Goal: Find contact information: Find contact information

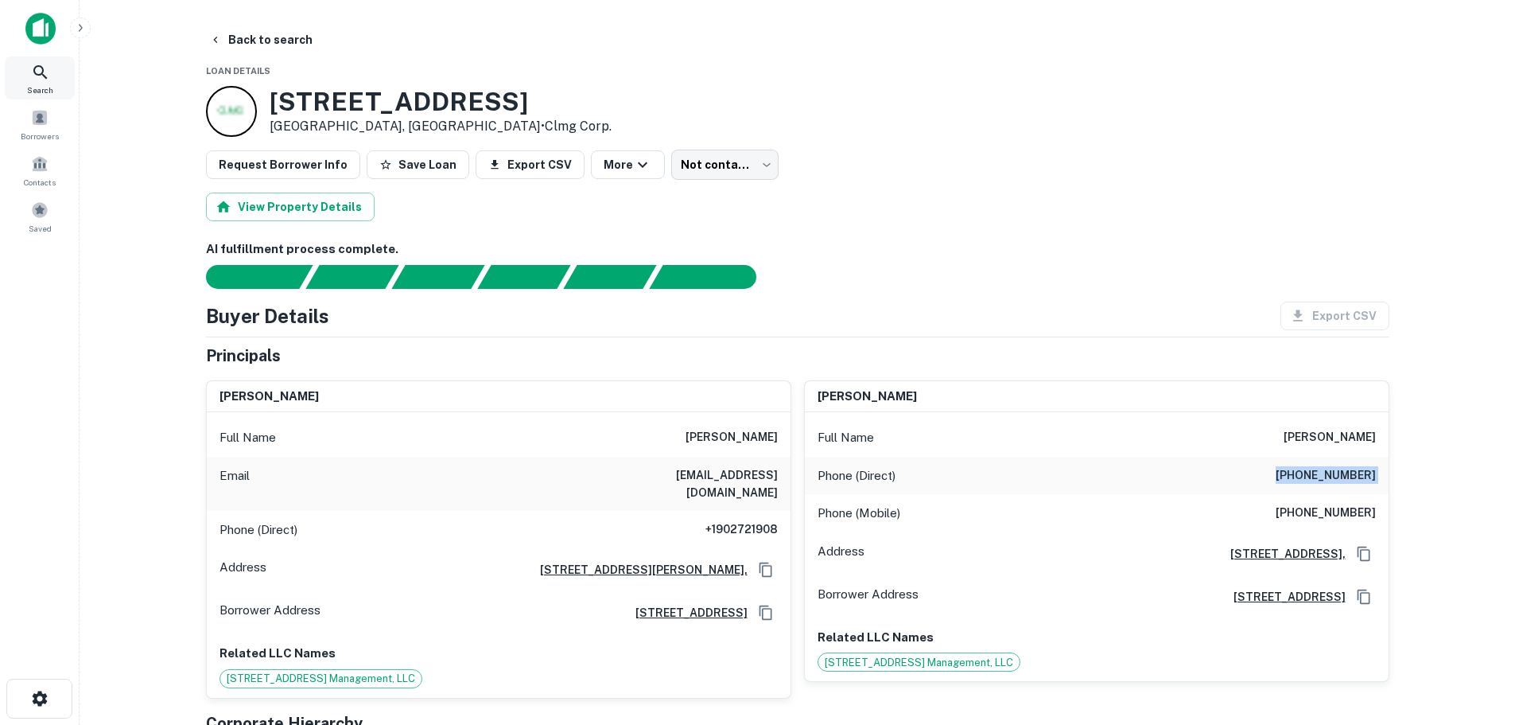
click at [50, 85] on span "Search" at bounding box center [40, 90] width 26 height 13
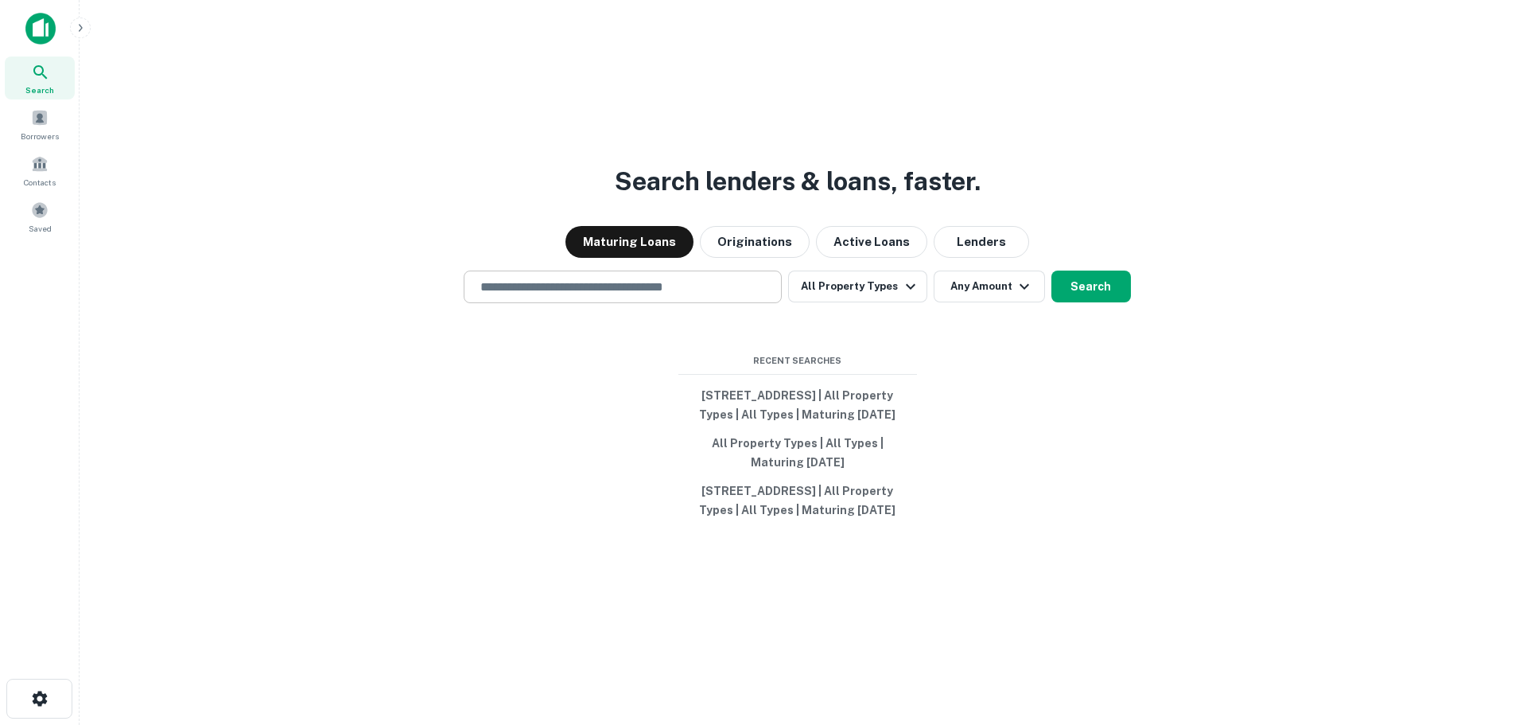
click at [549, 278] on input "text" at bounding box center [623, 287] width 304 height 18
paste input "**********"
type input "**********"
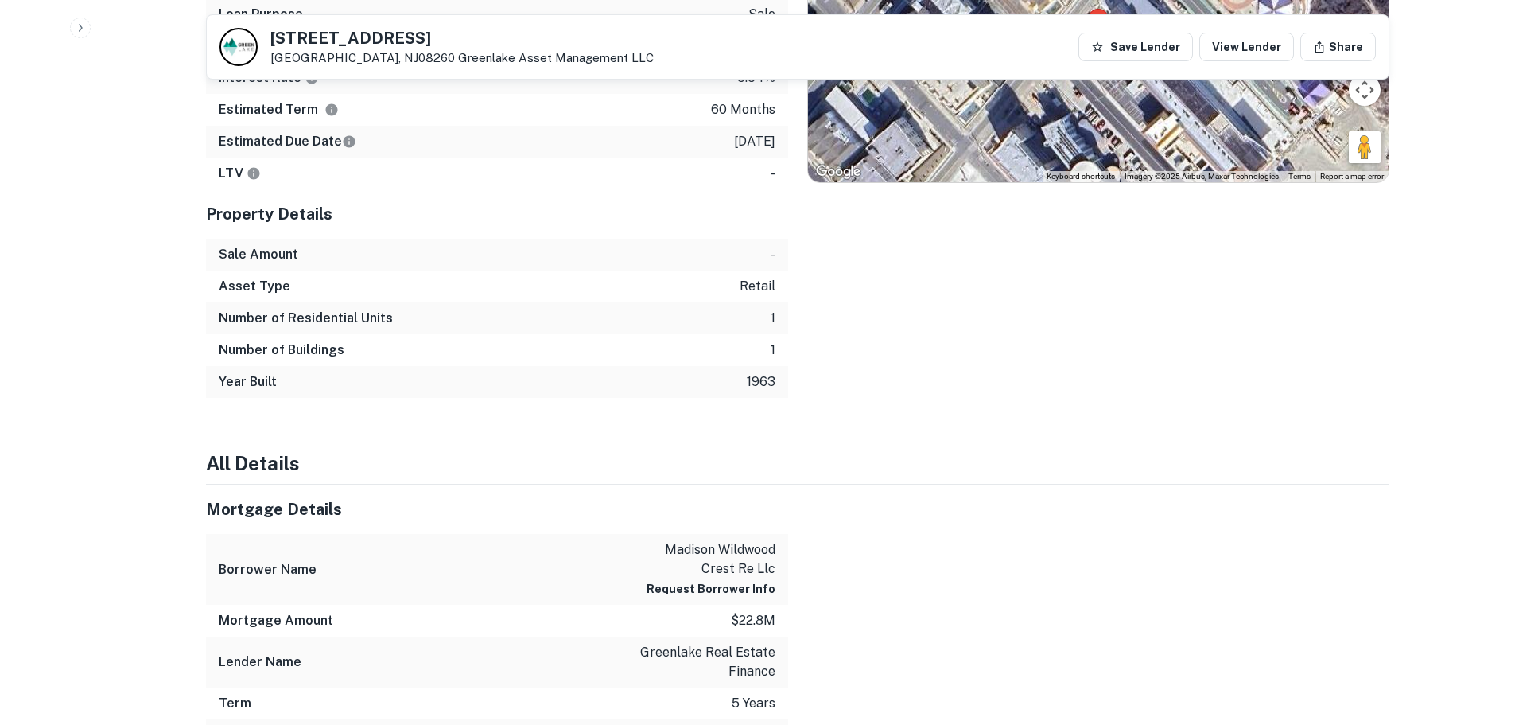
scroll to position [1114, 0]
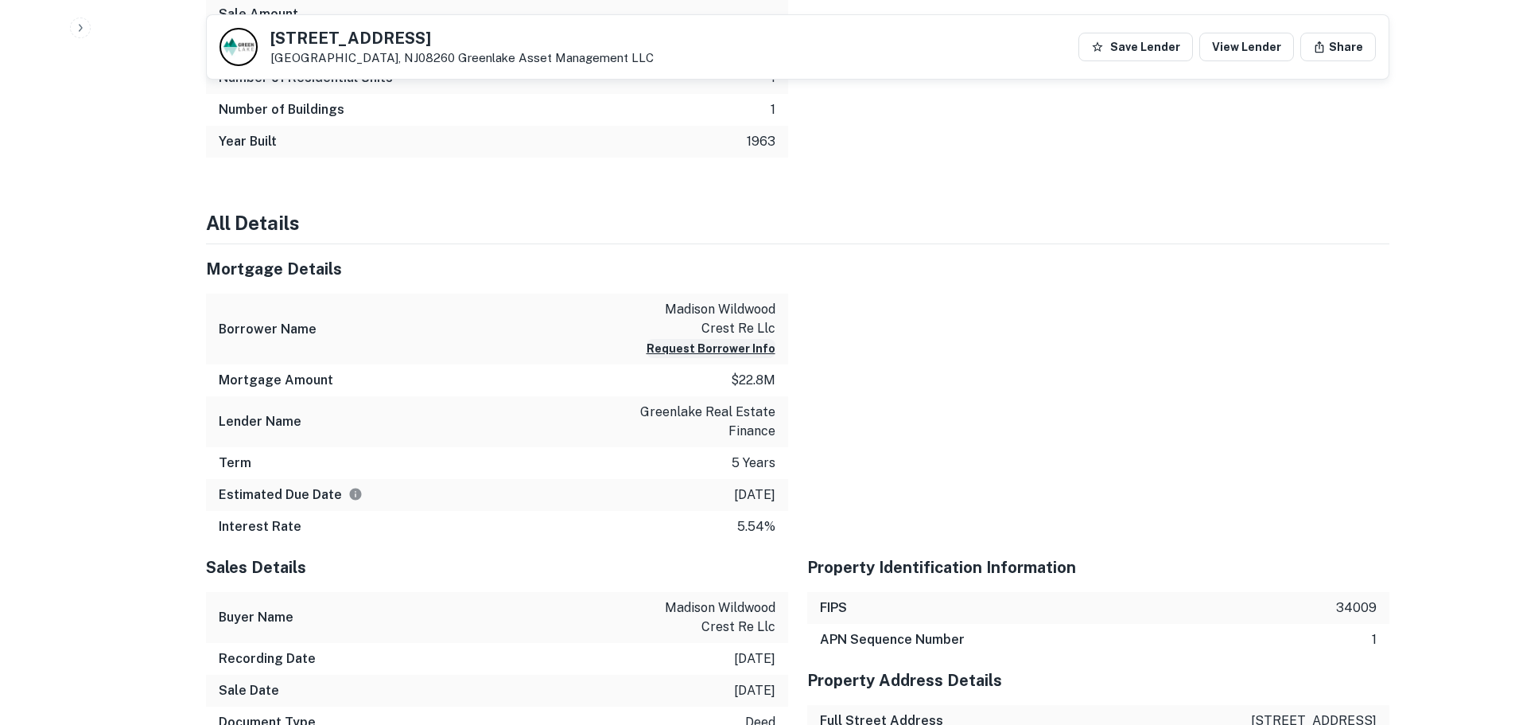
click at [755, 344] on button "Request Borrower Info" at bounding box center [711, 348] width 129 height 19
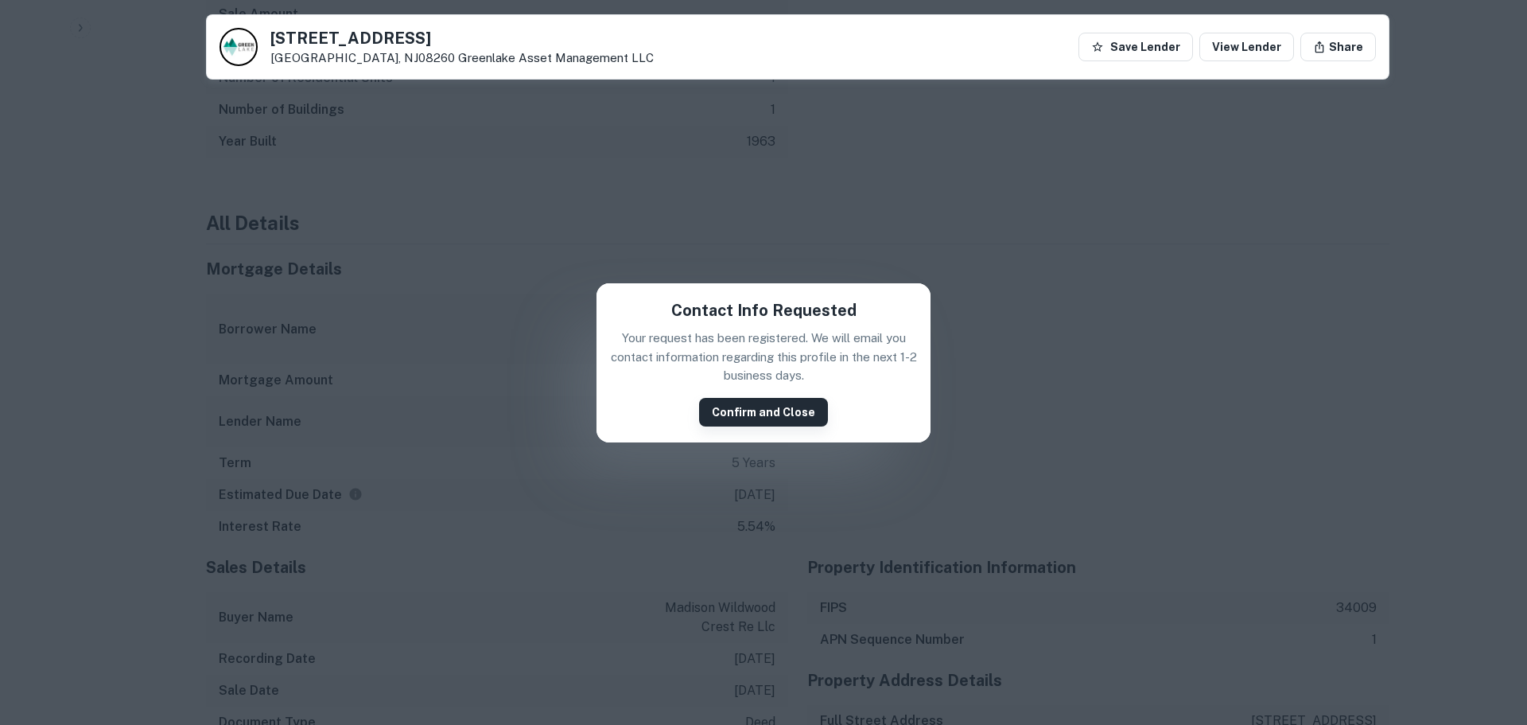
click at [757, 404] on button "Confirm and Close" at bounding box center [763, 412] width 129 height 29
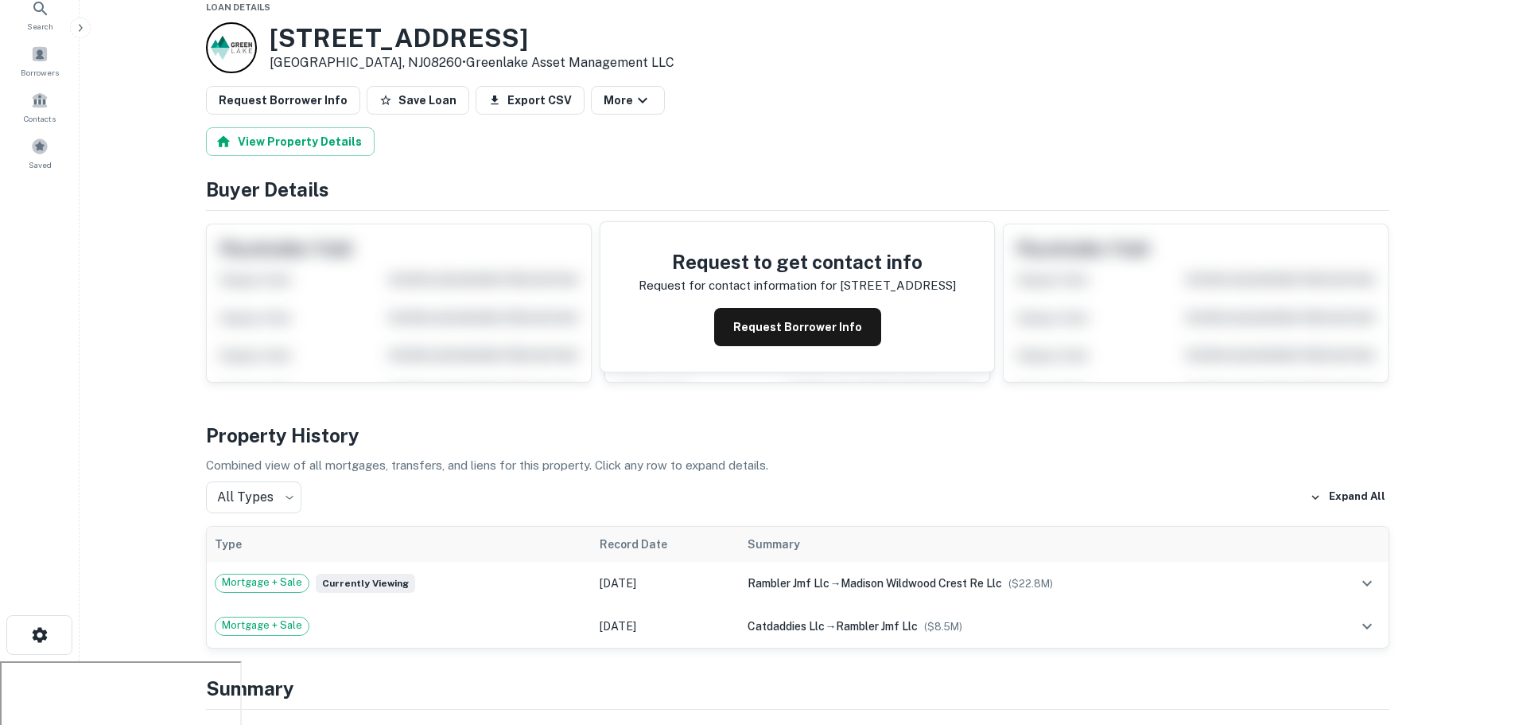
scroll to position [0, 0]
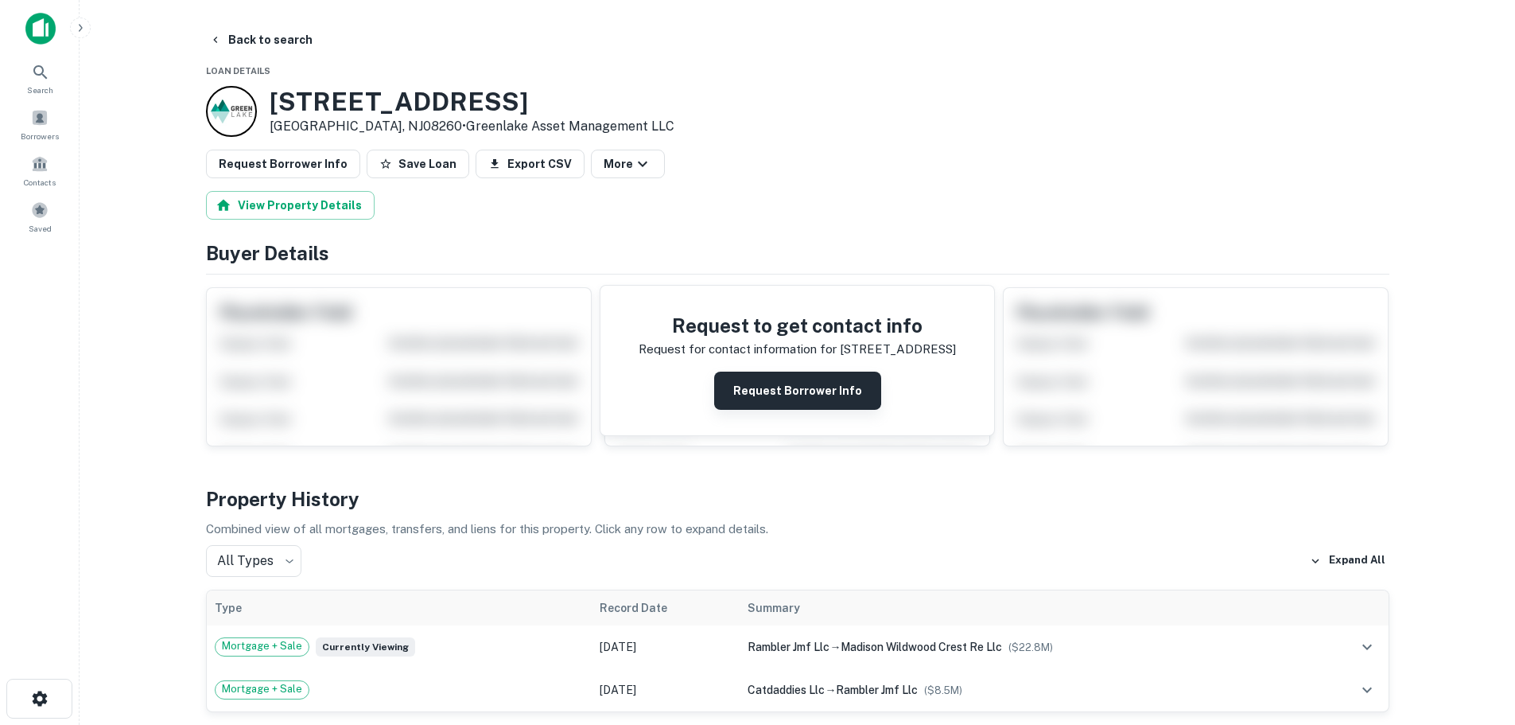
click at [825, 398] on button "Request Borrower Info" at bounding box center [797, 390] width 167 height 38
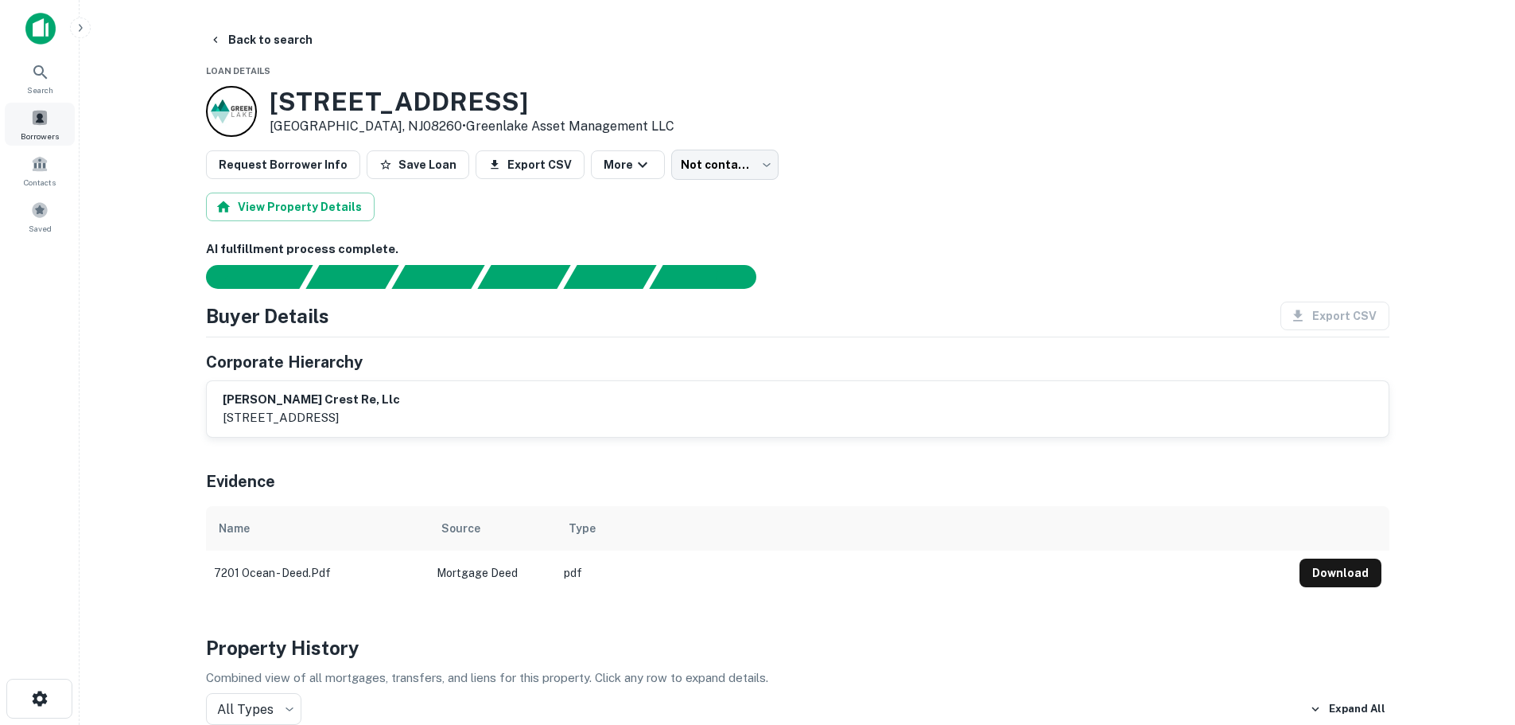
click at [47, 119] on span at bounding box center [40, 118] width 18 height 18
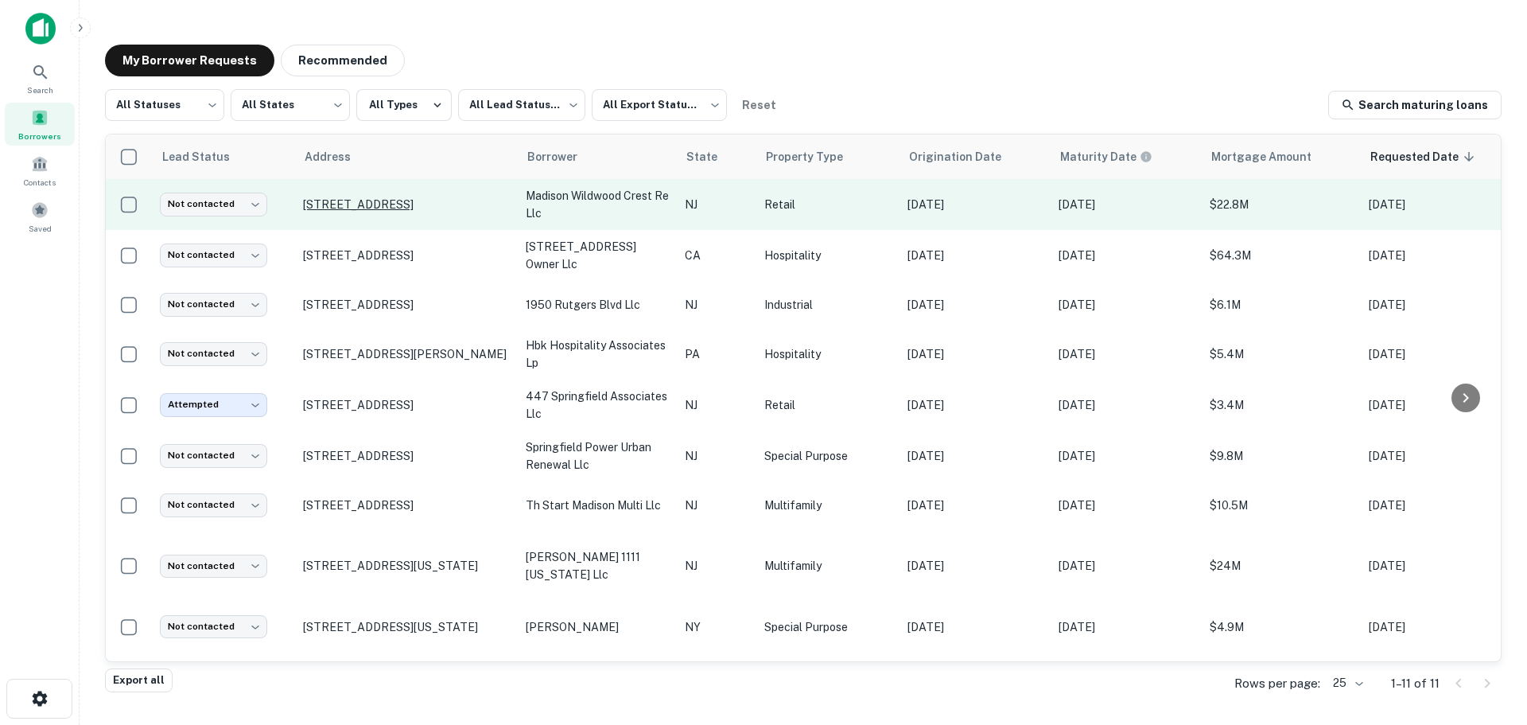
click at [434, 207] on p "[STREET_ADDRESS]" at bounding box center [406, 204] width 207 height 14
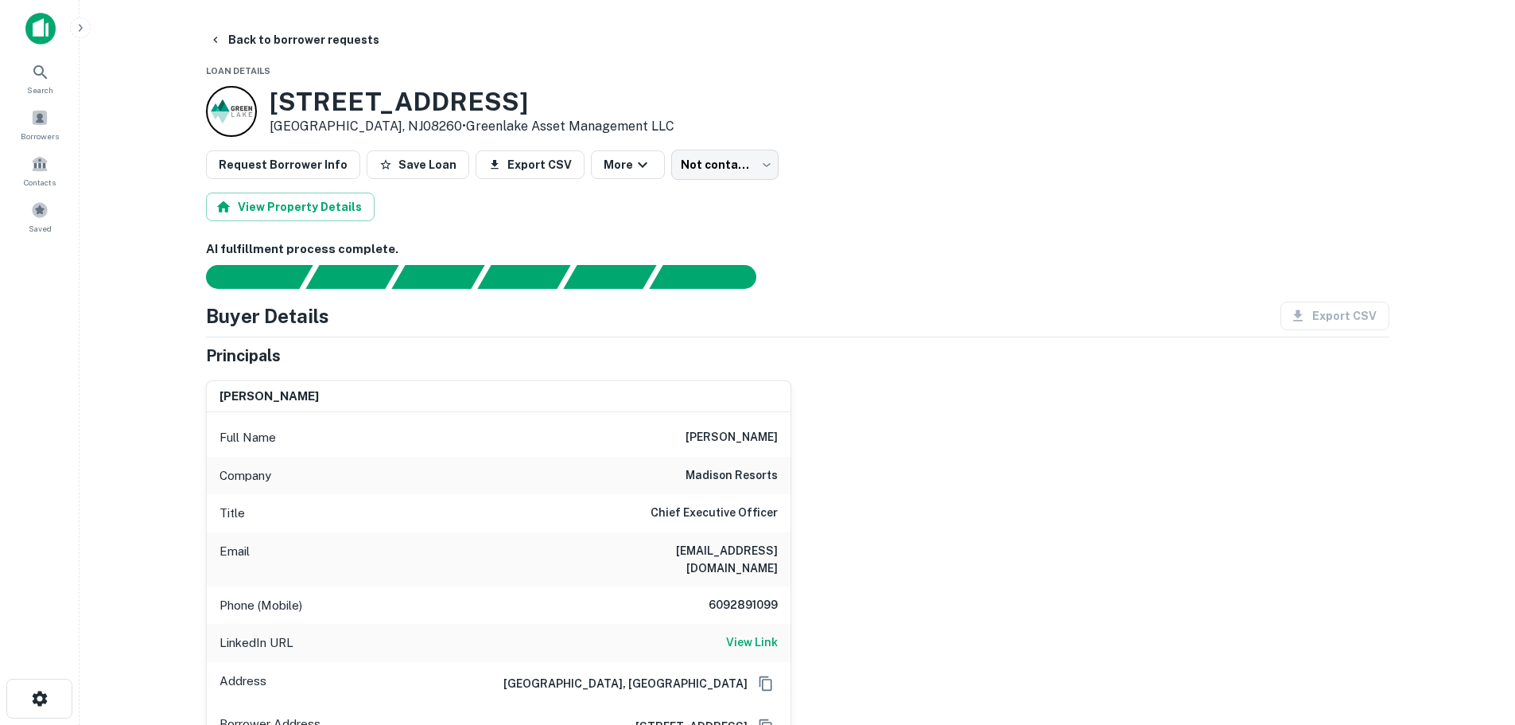
click at [721, 596] on h6 "6092891099" at bounding box center [730, 605] width 95 height 19
drag, startPoint x: 721, startPoint y: 589, endPoint x: 787, endPoint y: 371, distance: 227.5
click at [787, 371] on div "[PERSON_NAME] Full Name [PERSON_NAME] Company madison resorts Title Chief Execu…" at bounding box center [492, 590] width 598 height 445
click at [739, 586] on div "Phone (Mobile) [PHONE_NUMBER]" at bounding box center [499, 605] width 584 height 38
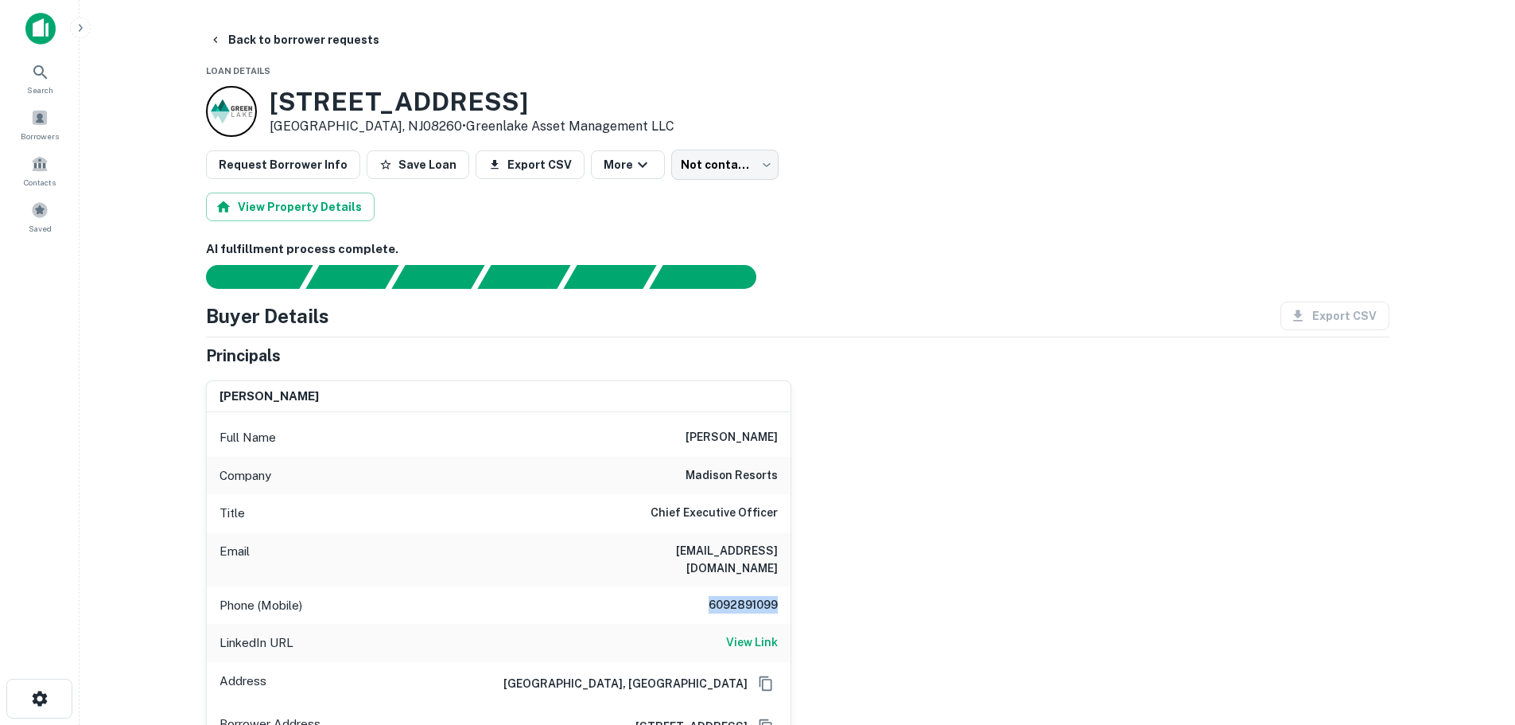
click at [739, 586] on div "Phone (Mobile) [PHONE_NUMBER]" at bounding box center [499, 605] width 584 height 38
copy h6 "6092891099"
